Goal: Task Accomplishment & Management: Use online tool/utility

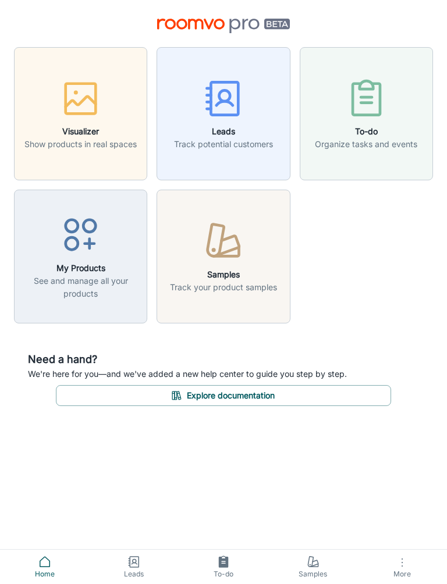
click at [316, 565] on icon at bounding box center [313, 562] width 14 height 14
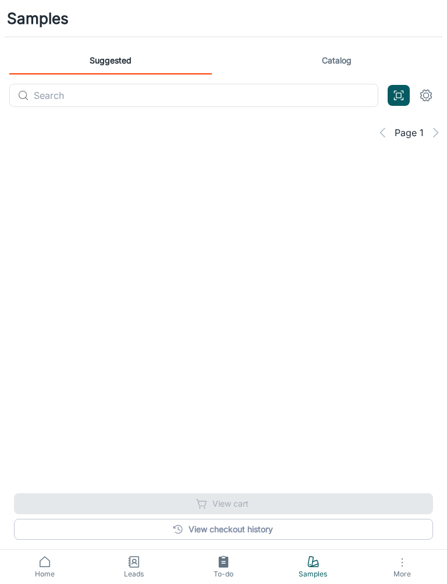
click at [294, 554] on link "Samples" at bounding box center [313, 567] width 90 height 34
click at [129, 566] on icon at bounding box center [134, 562] width 14 height 14
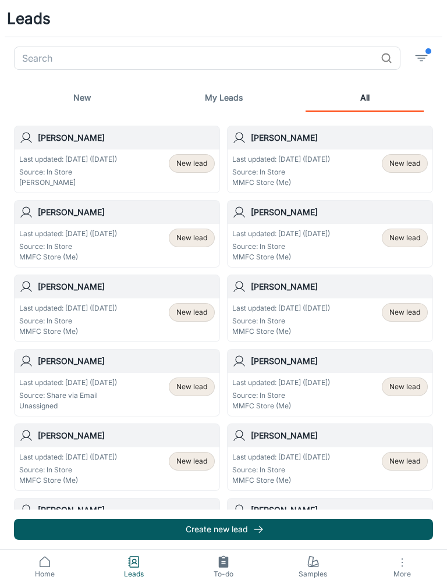
click at [145, 160] on div "Last updated: [DATE] ([DATE]) Source: In Store [PERSON_NAME] New lead" at bounding box center [116, 171] width 195 height 34
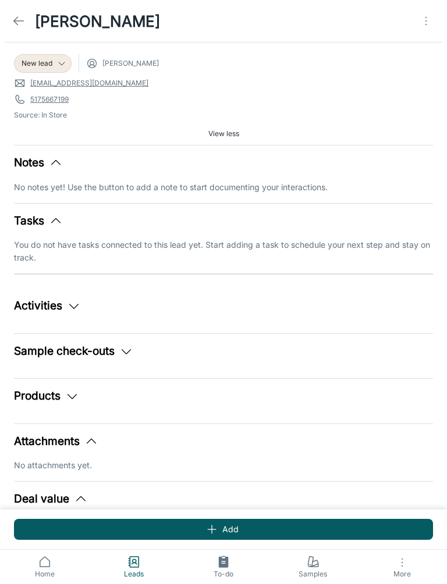
click at [19, 20] on icon at bounding box center [19, 21] width 14 height 14
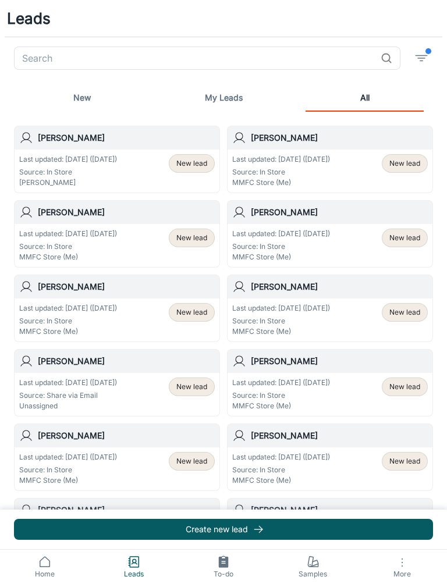
click at [362, 184] on div "Last updated: [DATE] ([DATE]) Source: In Store MMFC Store (Me) New lead" at bounding box center [329, 171] width 195 height 34
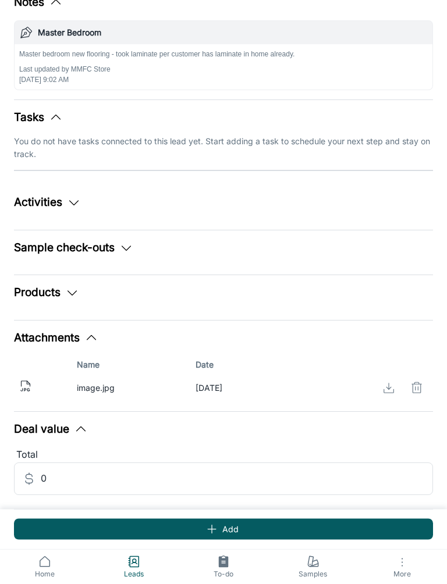
scroll to position [181, 0]
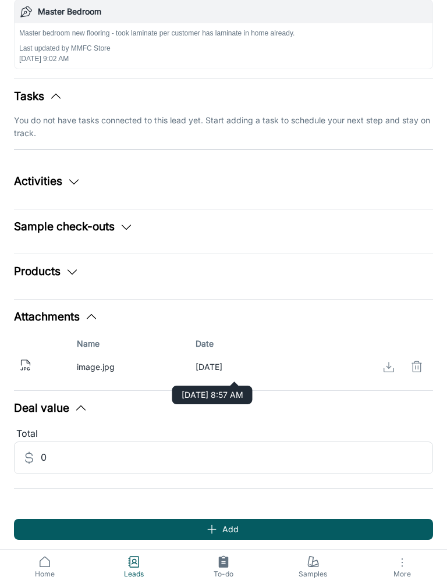
click at [195, 363] on div "[DATE]" at bounding box center [235, 367] width 81 height 13
click at [27, 360] on icon at bounding box center [26, 362] width 9 height 5
click at [27, 364] on icon at bounding box center [26, 365] width 14 height 14
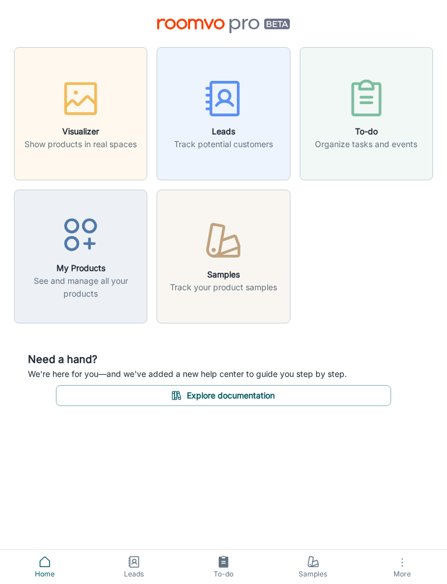
click at [53, 563] on link "Home" at bounding box center [45, 567] width 90 height 34
click at [46, 551] on link "Home" at bounding box center [45, 567] width 90 height 34
click at [37, 572] on span "Home" at bounding box center [45, 574] width 76 height 10
click at [315, 567] on icon at bounding box center [313, 562] width 14 height 14
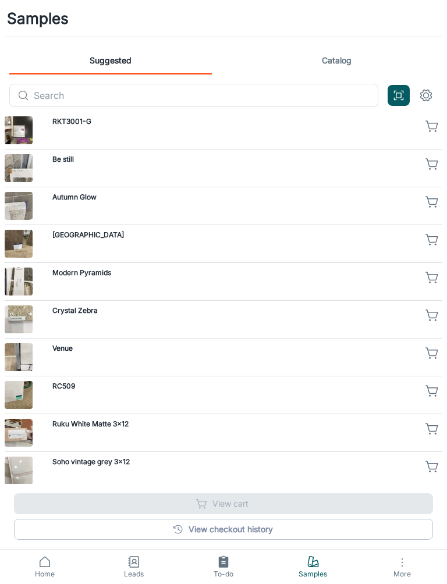
click at [392, 92] on icon "Open QR code scanner" at bounding box center [398, 95] width 13 height 14
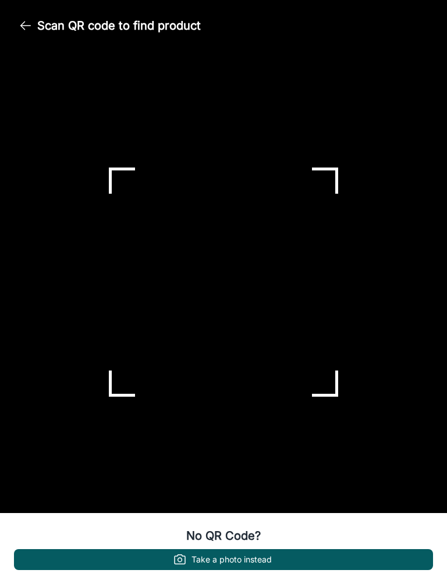
click at [302, 558] on button "Take a photo instead" at bounding box center [223, 559] width 419 height 21
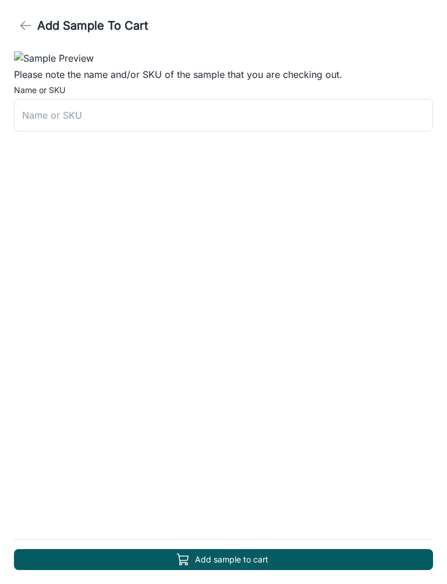
click at [30, 19] on icon "button" at bounding box center [26, 26] width 14 height 14
